Goal: Complete application form: Complete application form

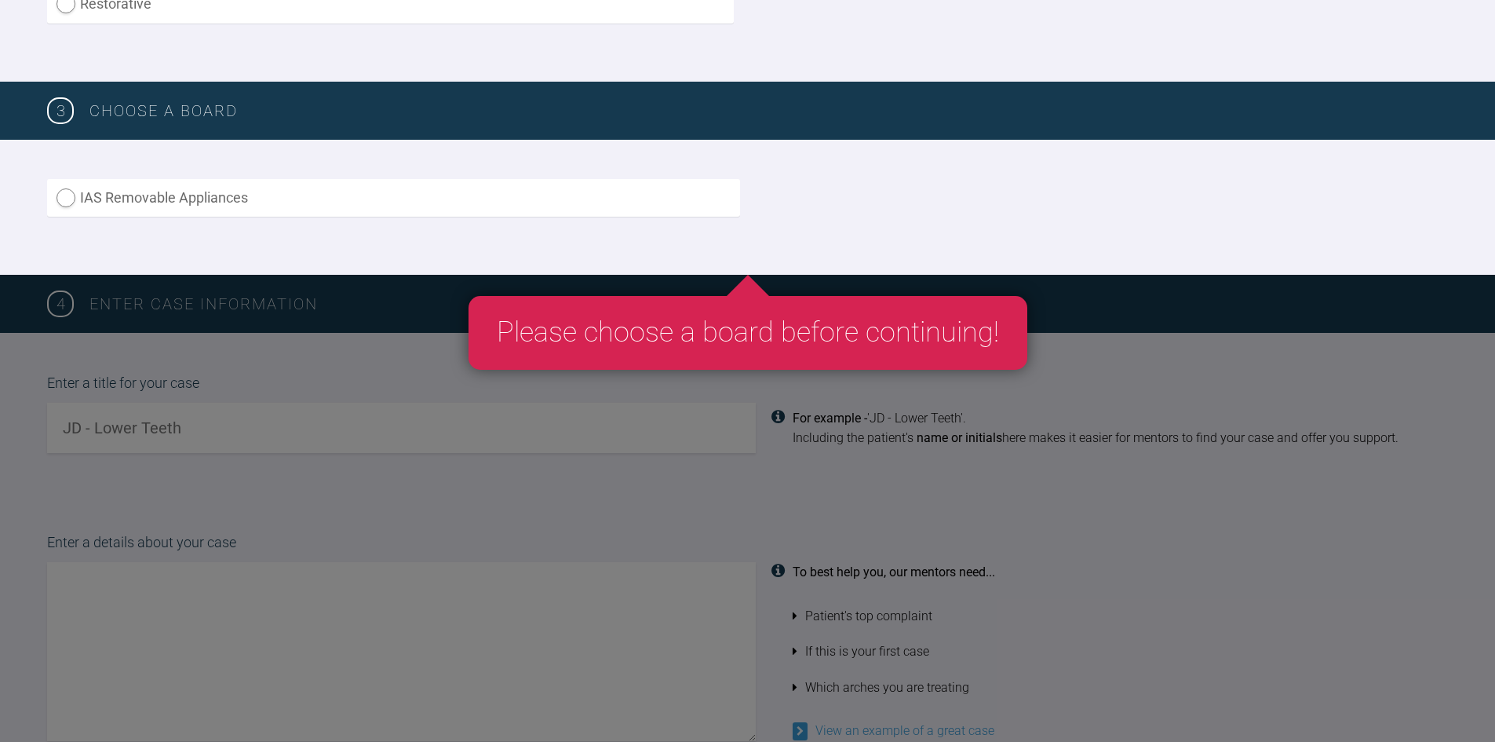
scroll to position [785, 0]
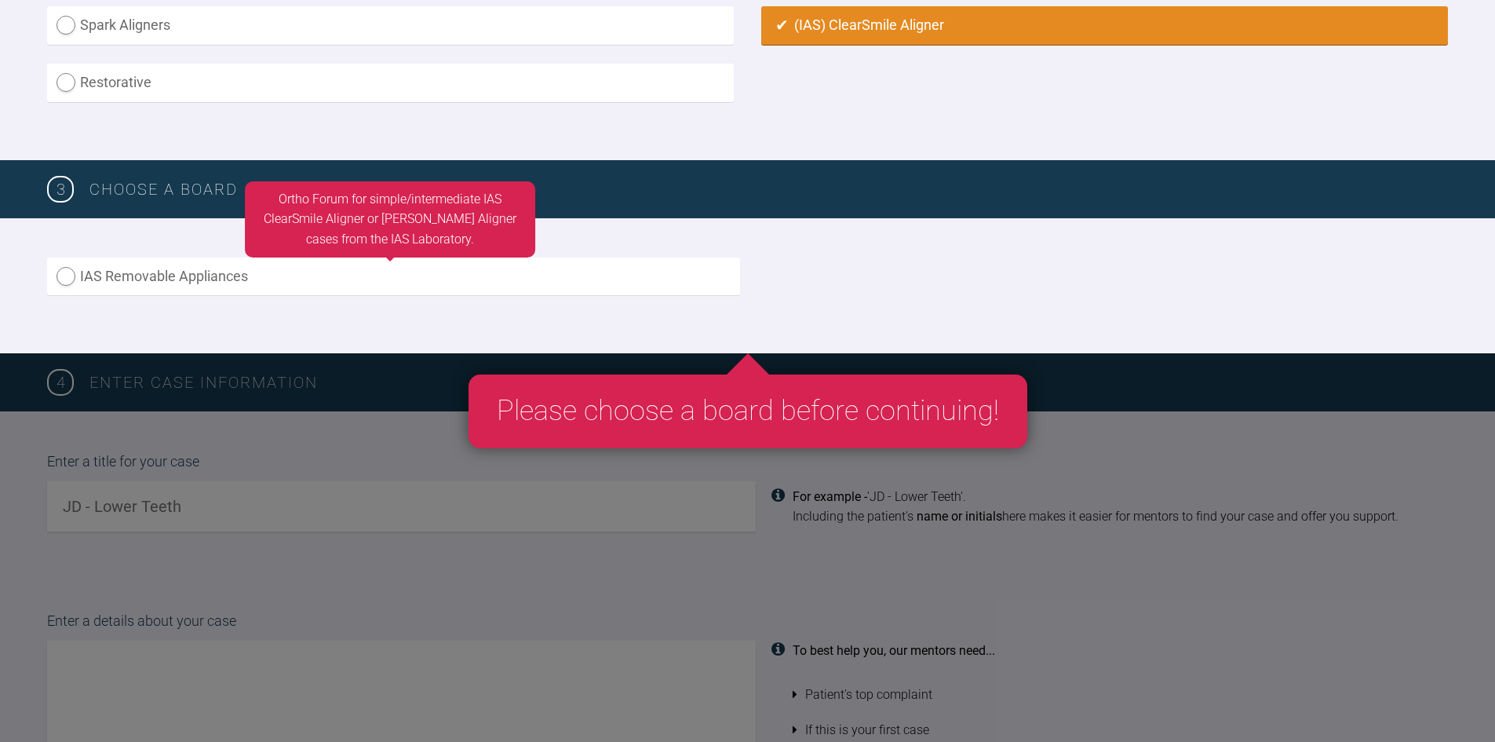
click at [675, 287] on label "IAS Removable Appliances" at bounding box center [393, 276] width 693 height 38
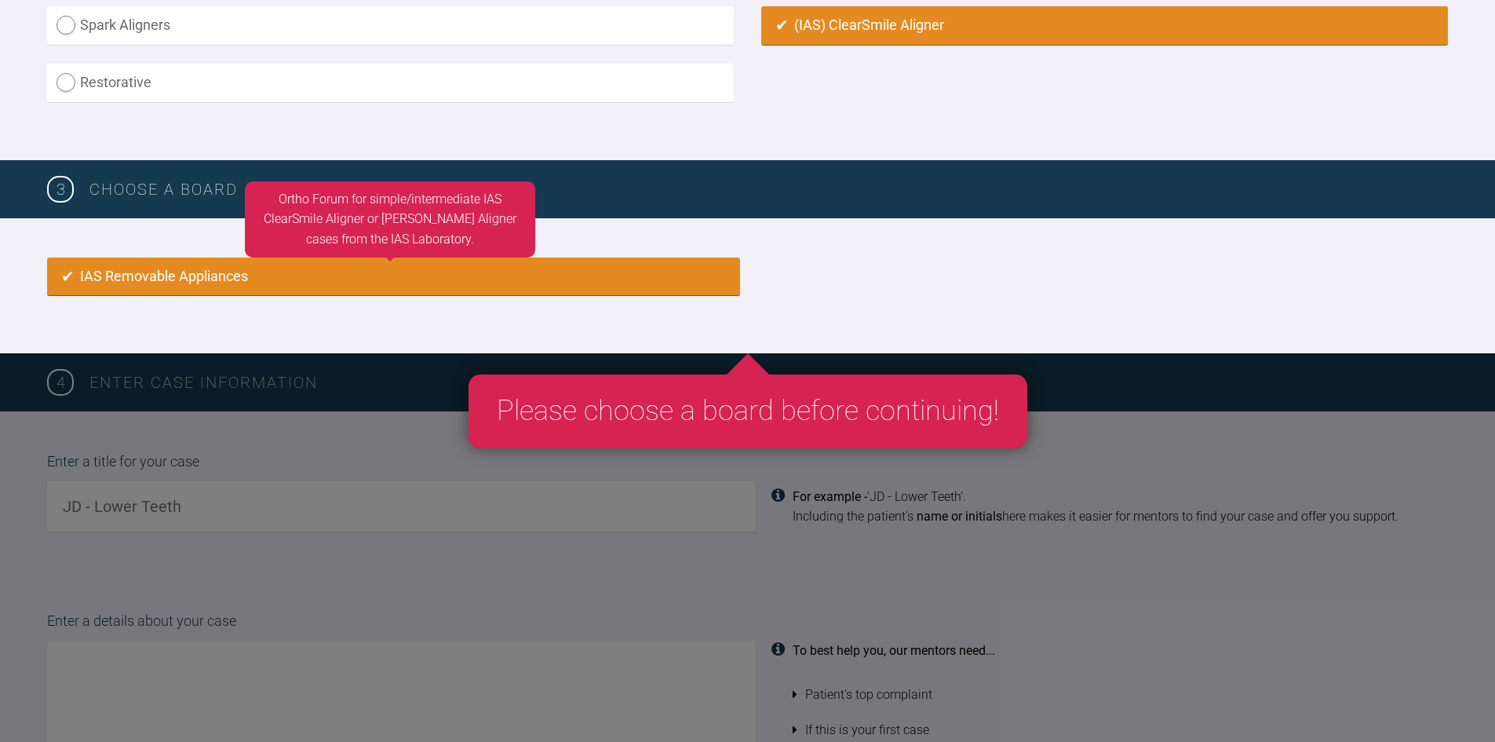
radio input "true"
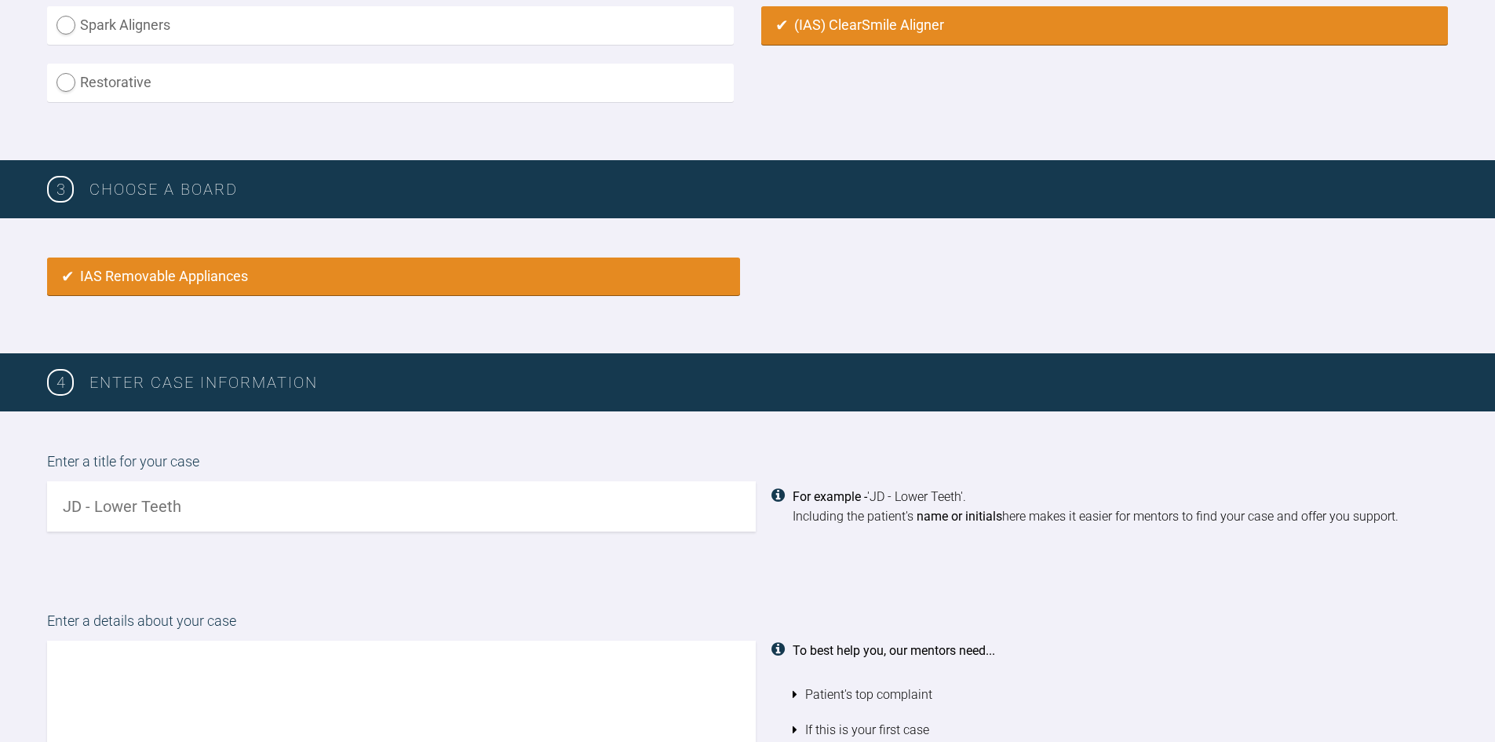
scroll to position [1045, 0]
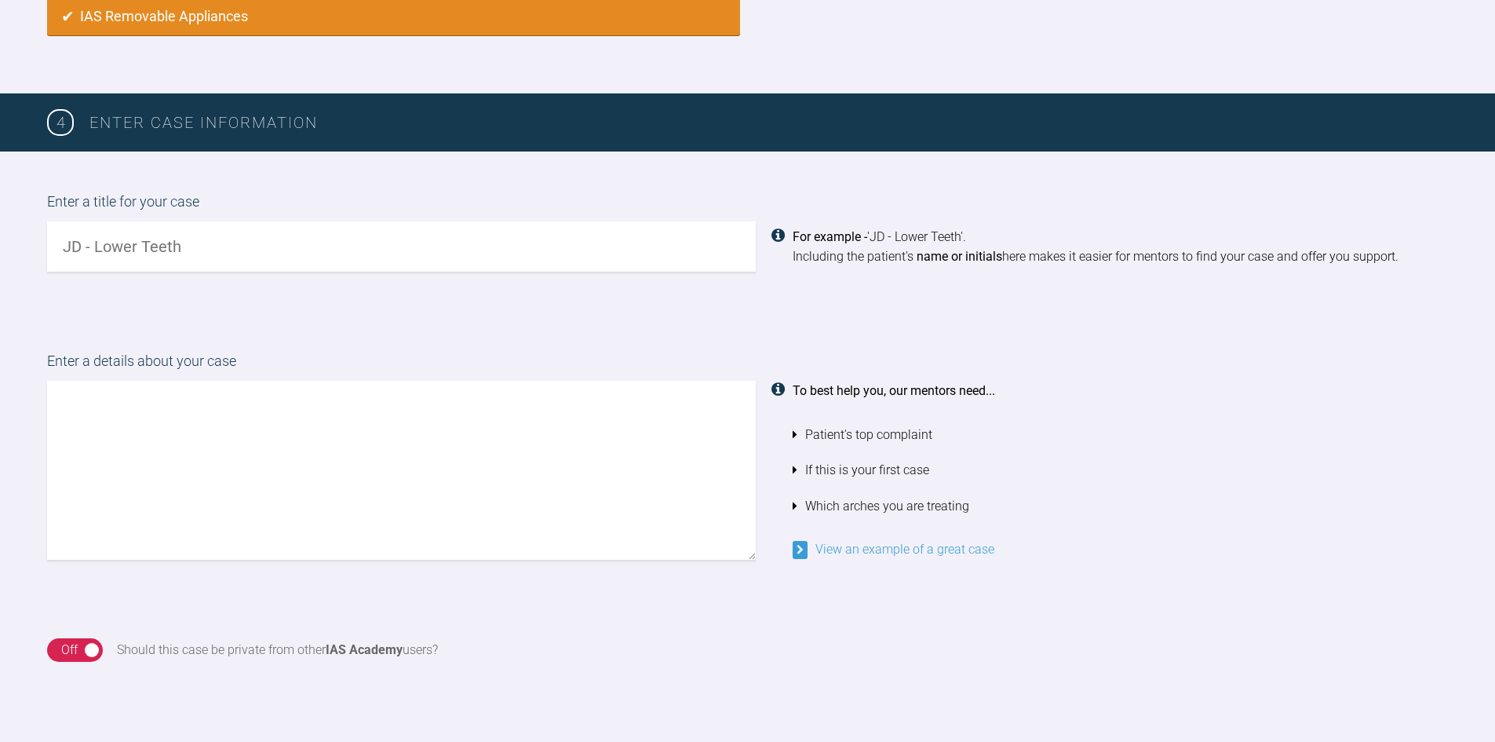
click at [184, 243] on input "text" at bounding box center [401, 246] width 709 height 50
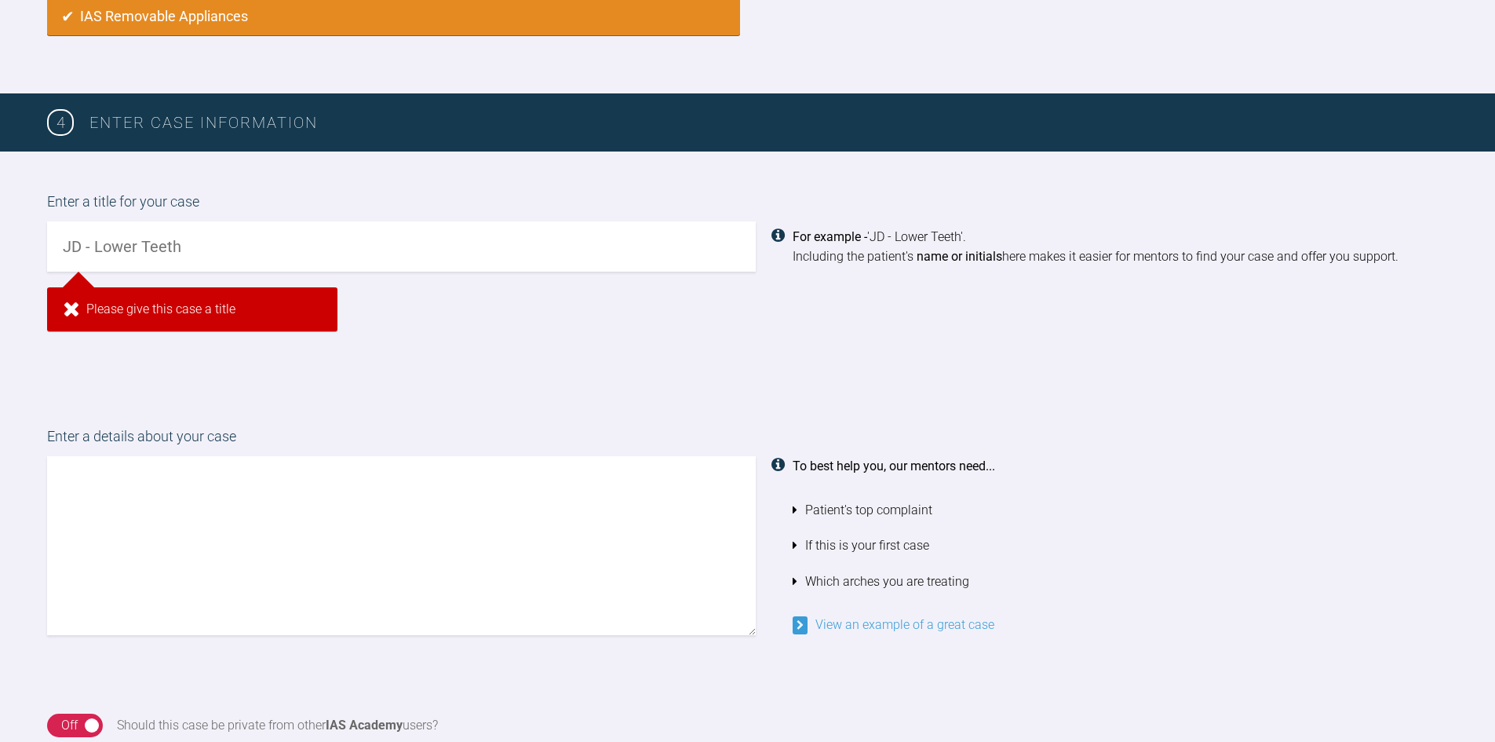
scroll to position [1332, 0]
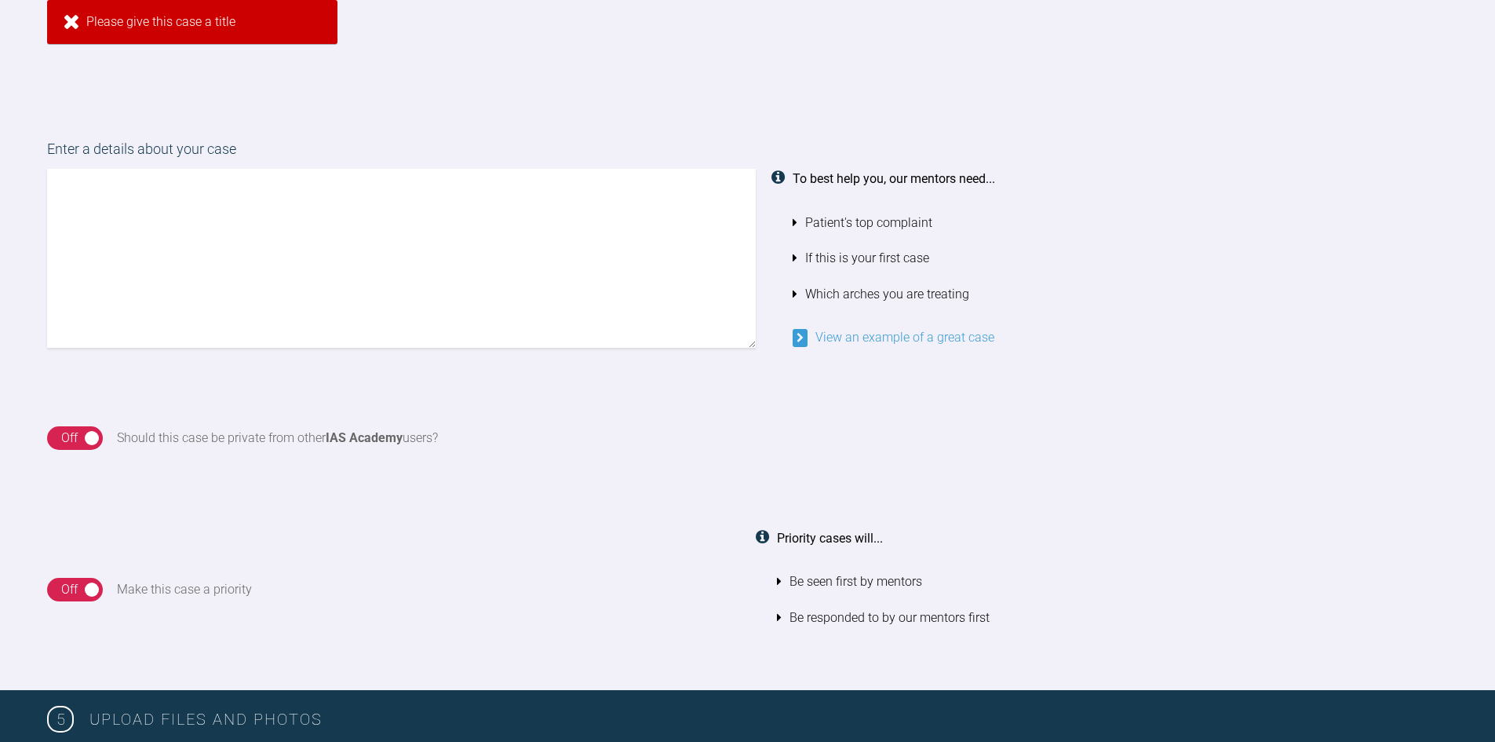
click at [183, 248] on textarea at bounding box center [401, 258] width 709 height 179
type textarea "JJ 5687"
click at [93, 438] on div "On Off" at bounding box center [75, 438] width 56 height 24
click at [60, 436] on div "On Off" at bounding box center [74, 438] width 55 height 24
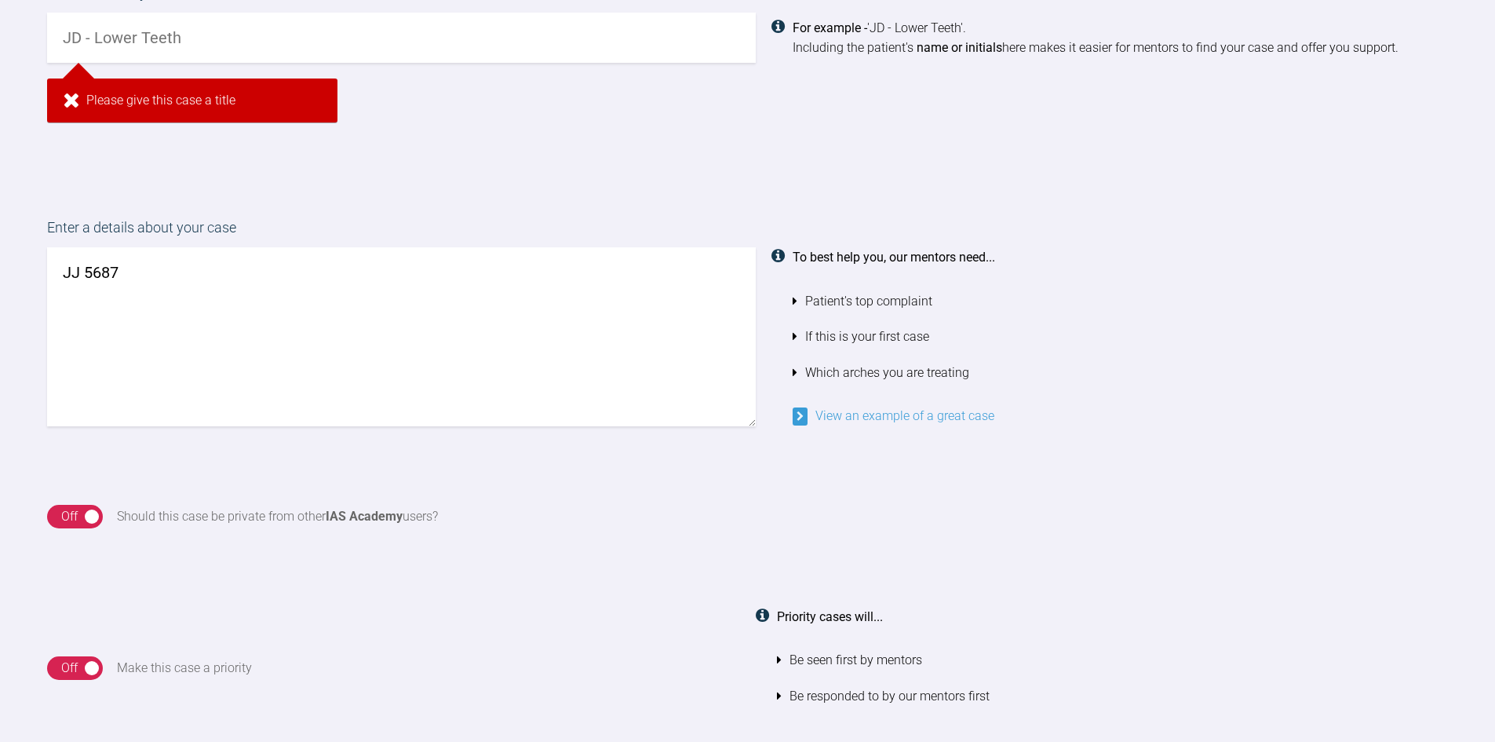
scroll to position [1175, 0]
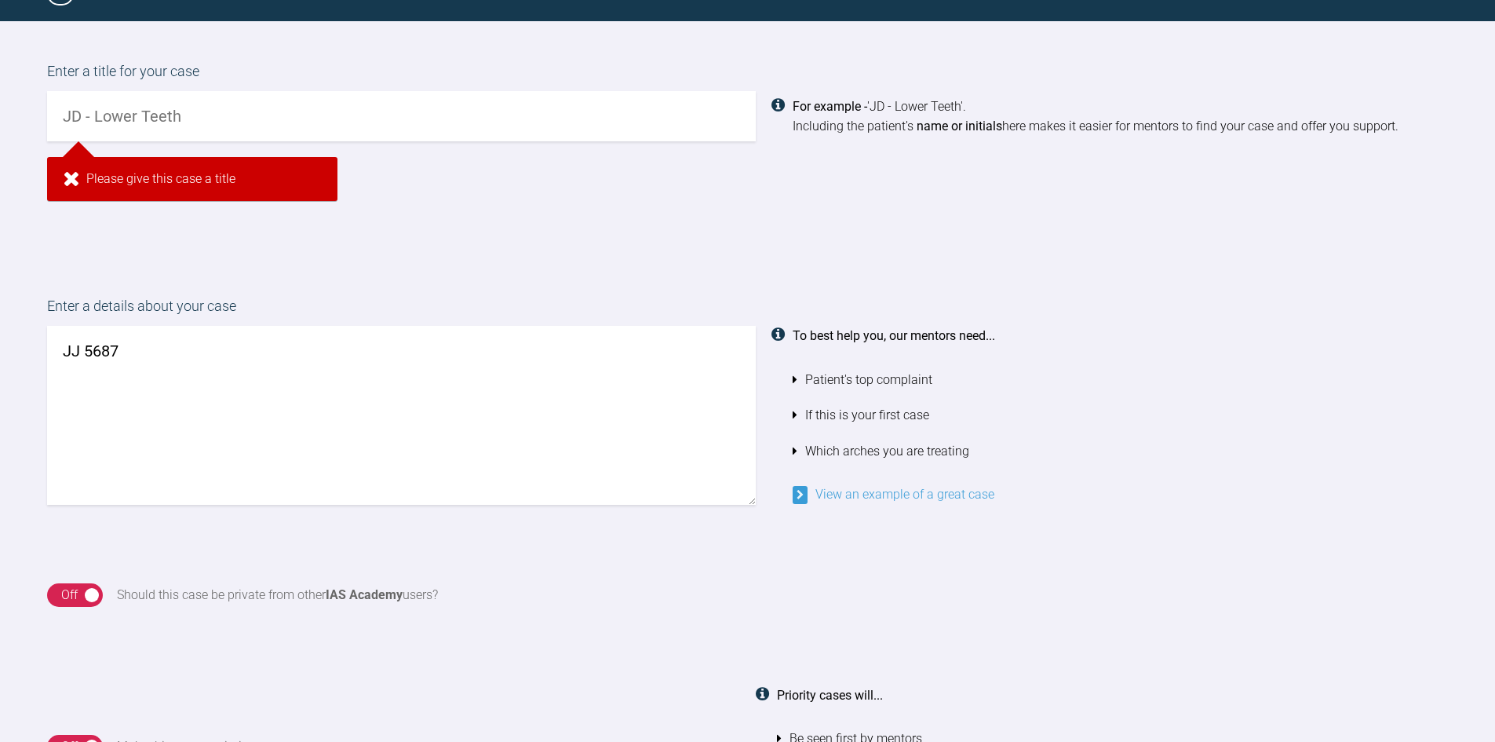
drag, startPoint x: 135, startPoint y: 344, endPoint x: 53, endPoint y: 355, distance: 82.4
click at [53, 355] on textarea "JJ 5687" at bounding box center [401, 415] width 709 height 179
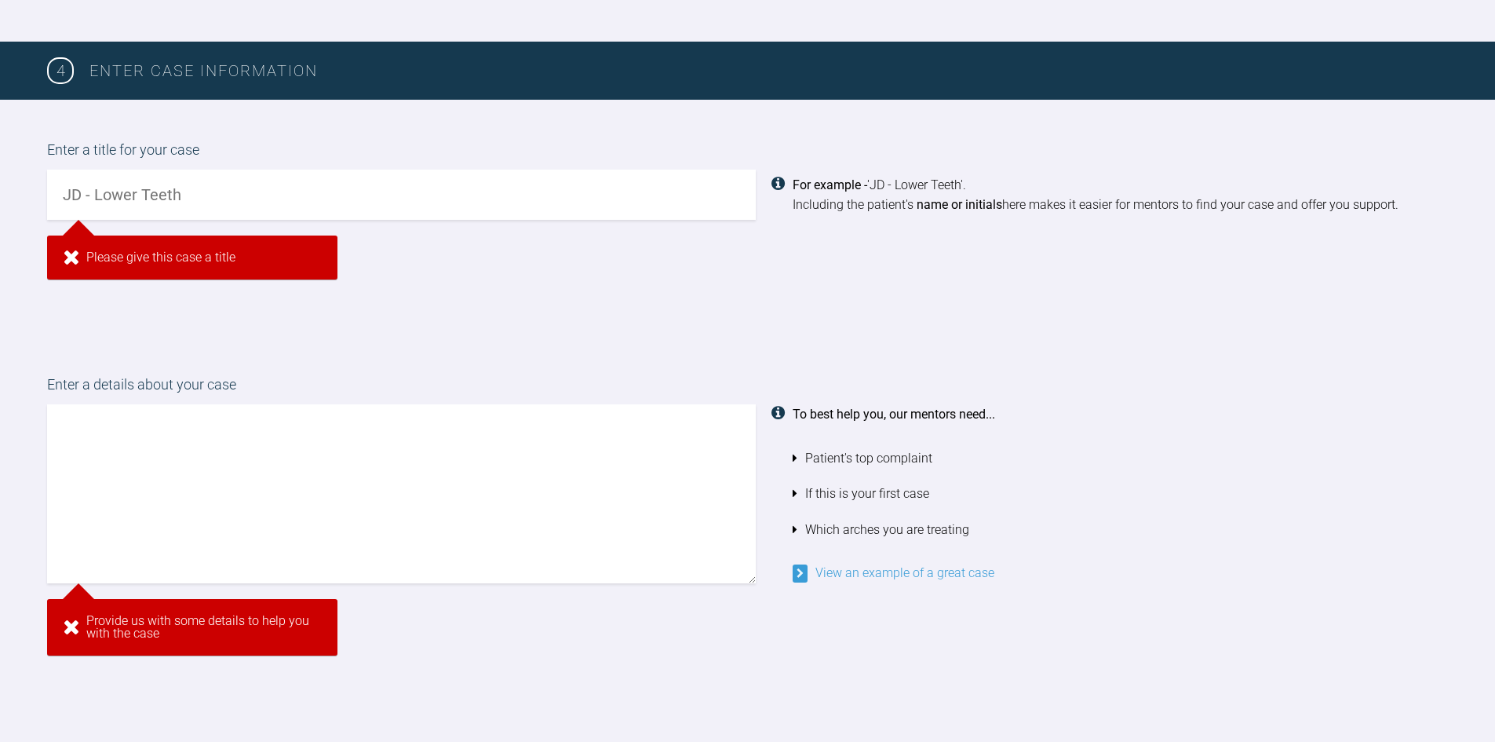
scroll to position [1332, 0]
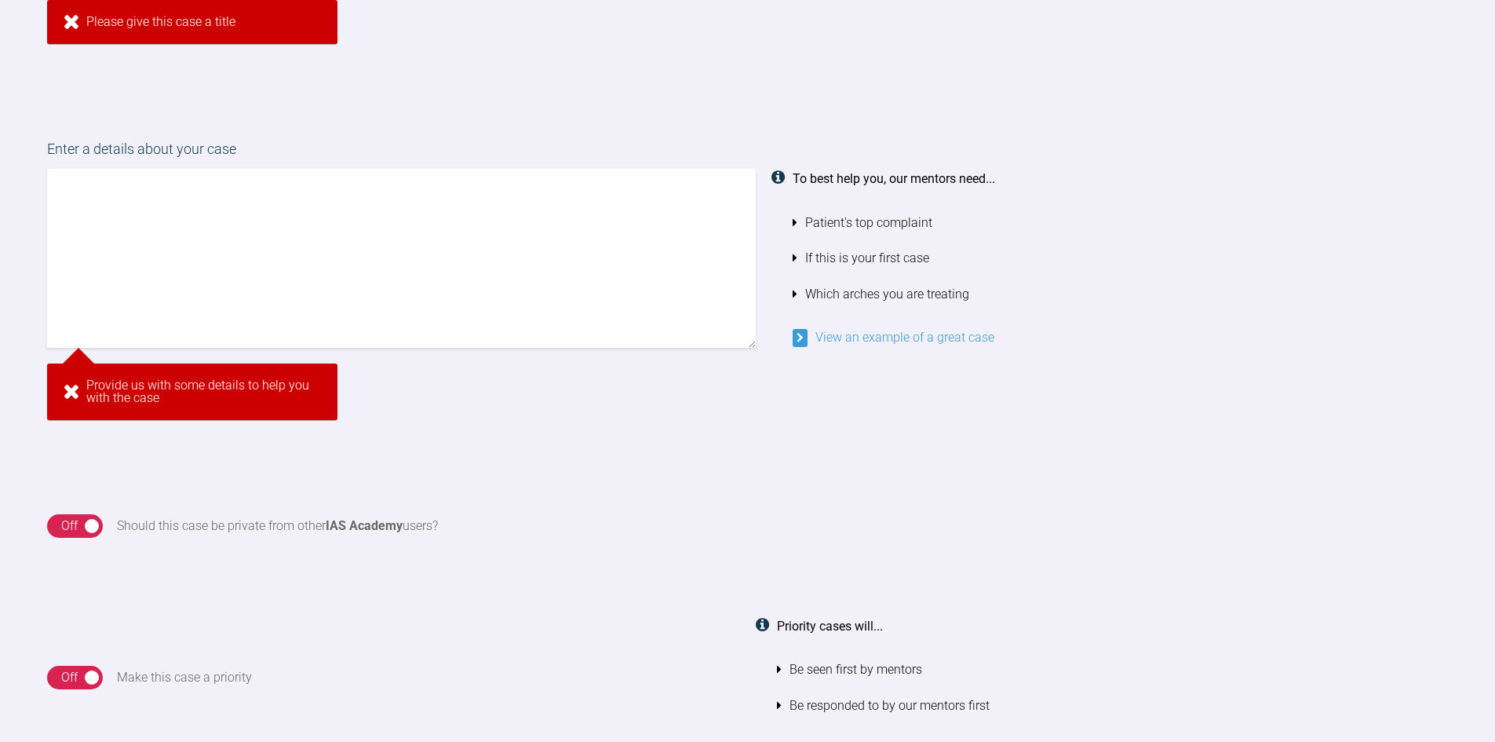
paste input "JJ 5687"
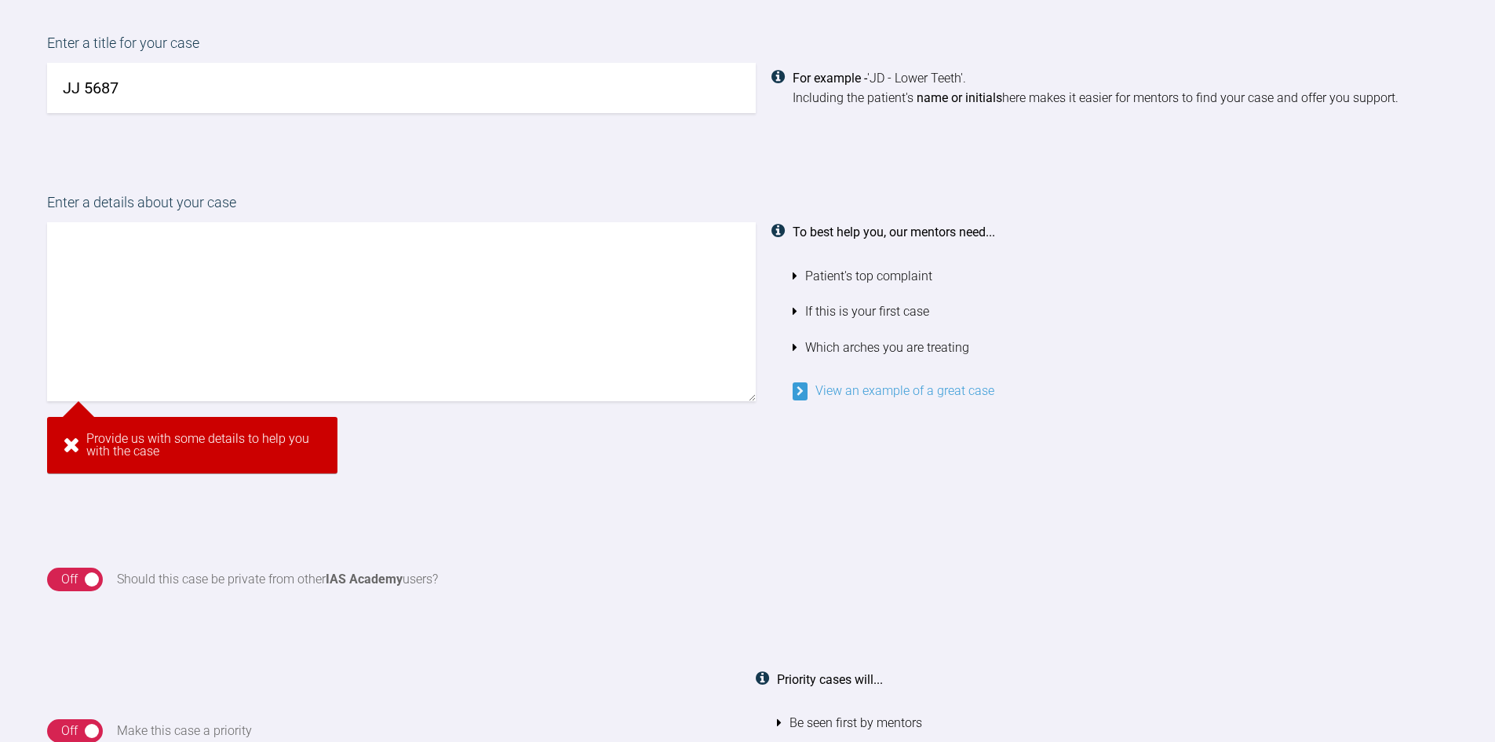
scroll to position [1125, 0]
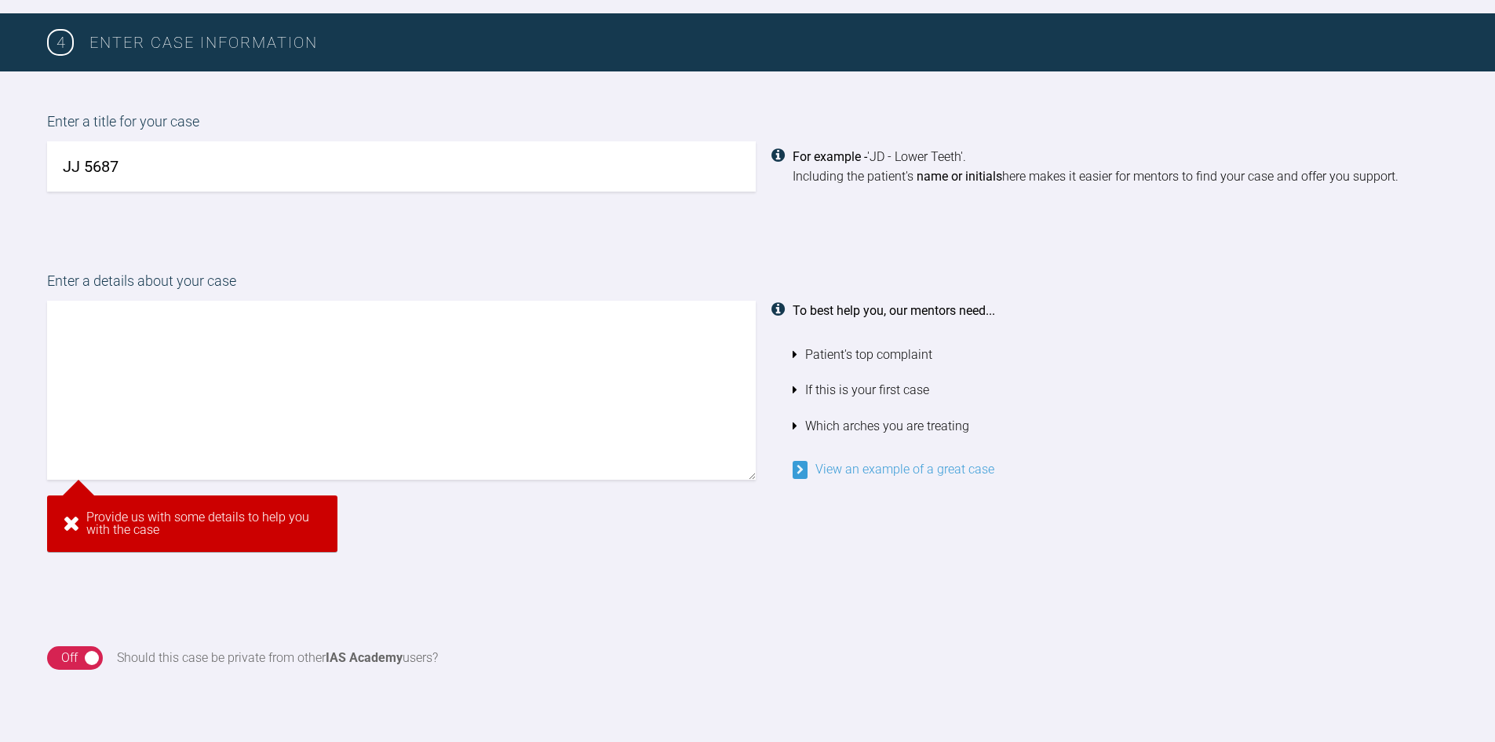
click at [154, 168] on input "JJ 5687" at bounding box center [401, 166] width 709 height 50
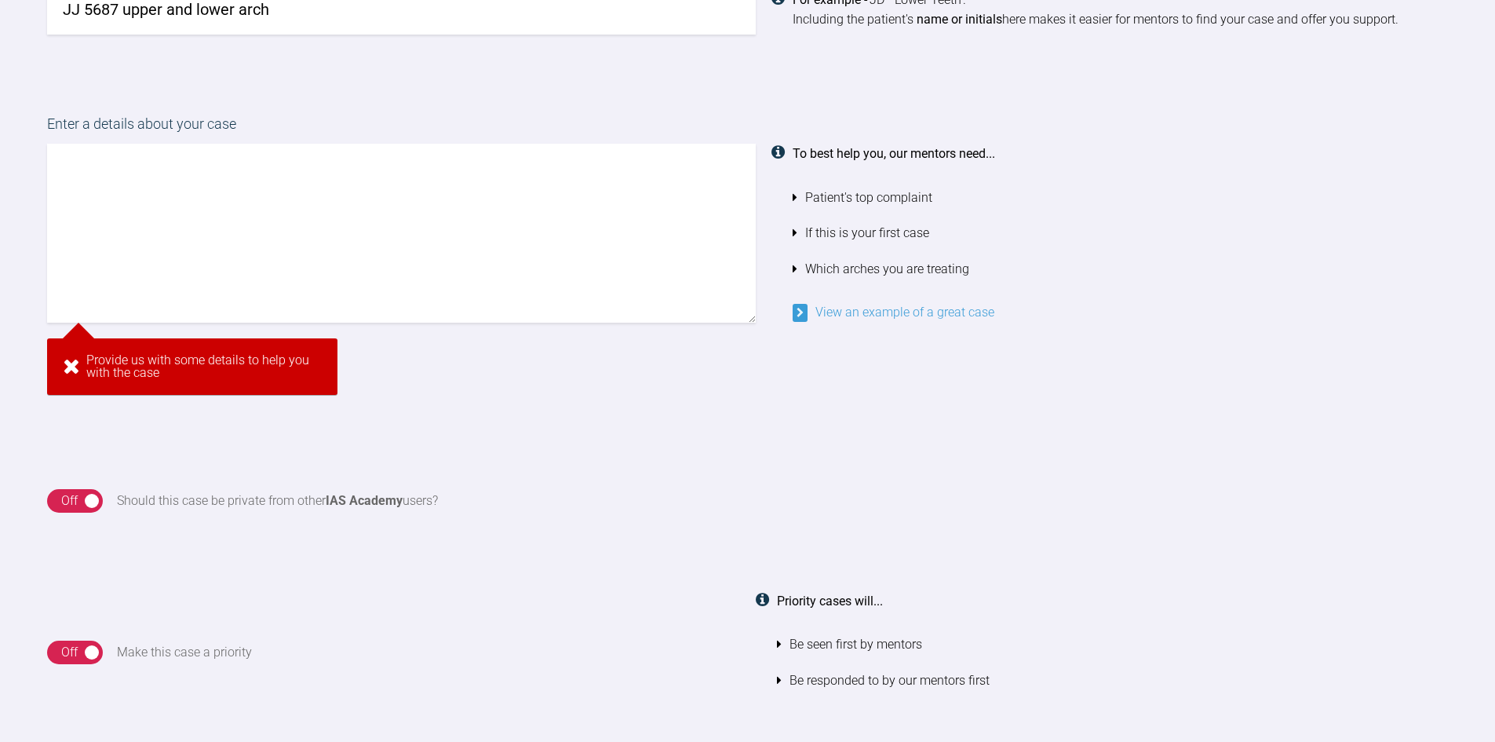
type input "JJ 5687 upper and lower arch"
